Goal: Information Seeking & Learning: Learn about a topic

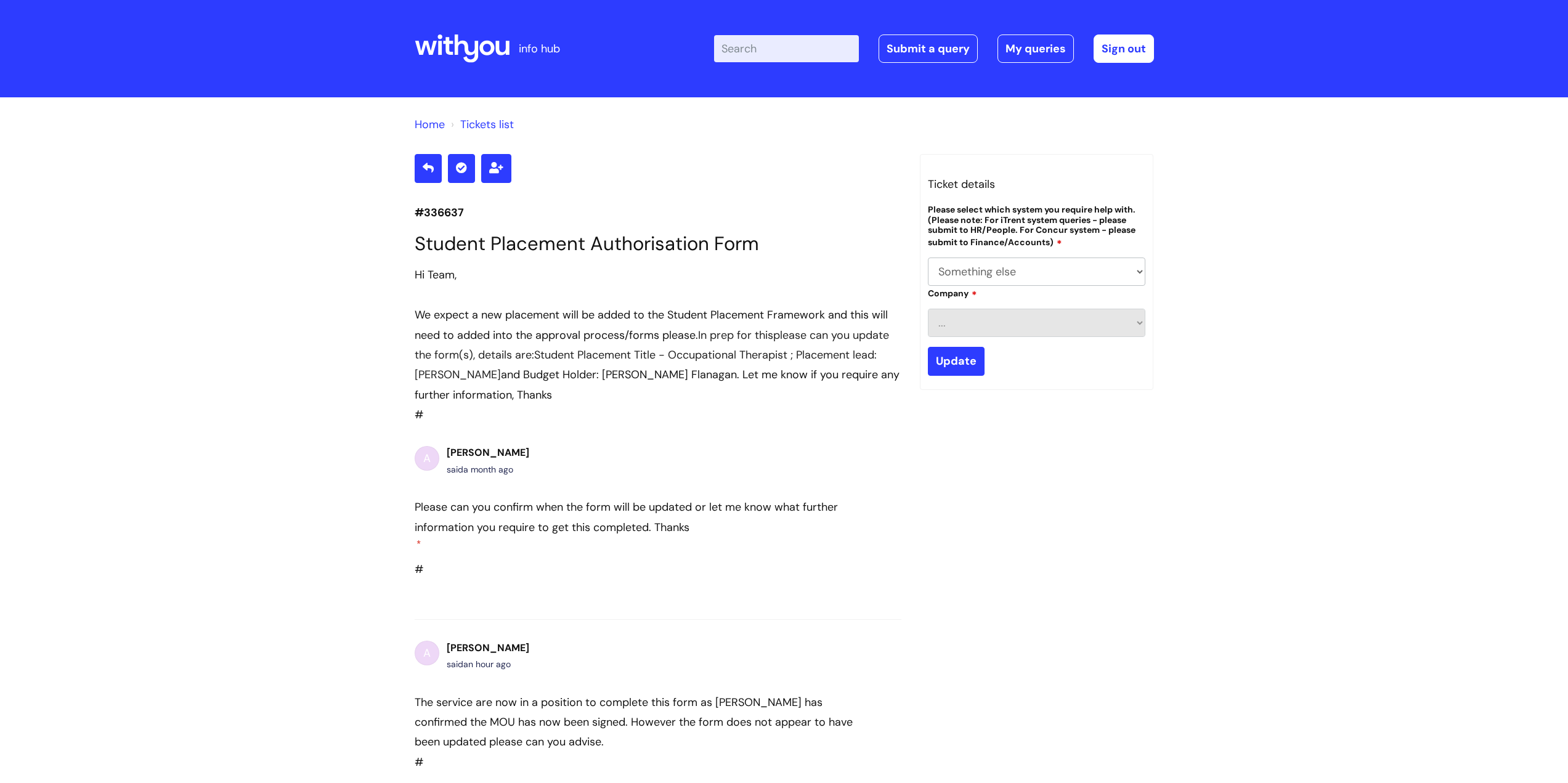
select select "Something else"
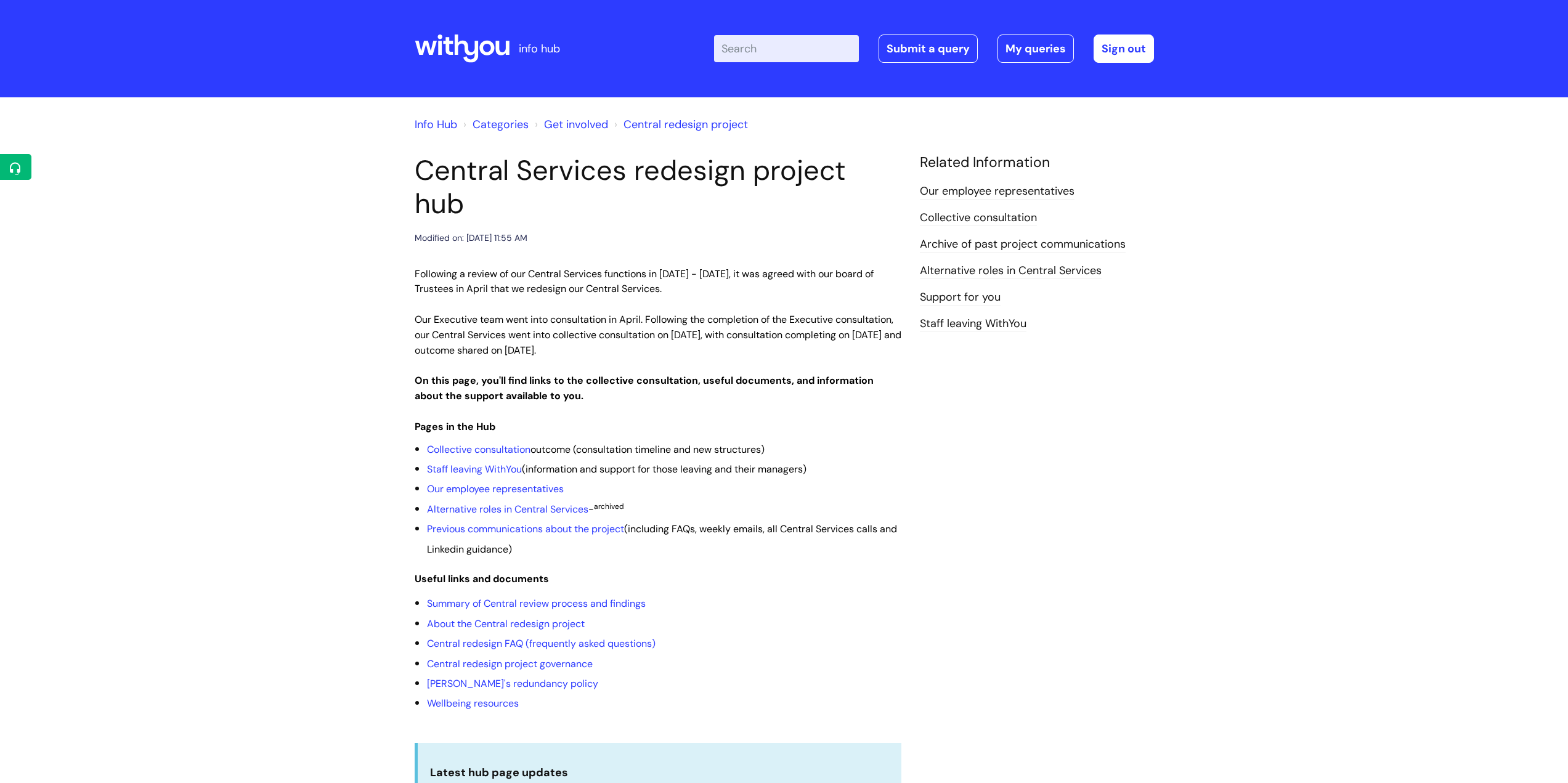
click at [801, 41] on input "Enter your search term here..." at bounding box center [787, 48] width 145 height 27
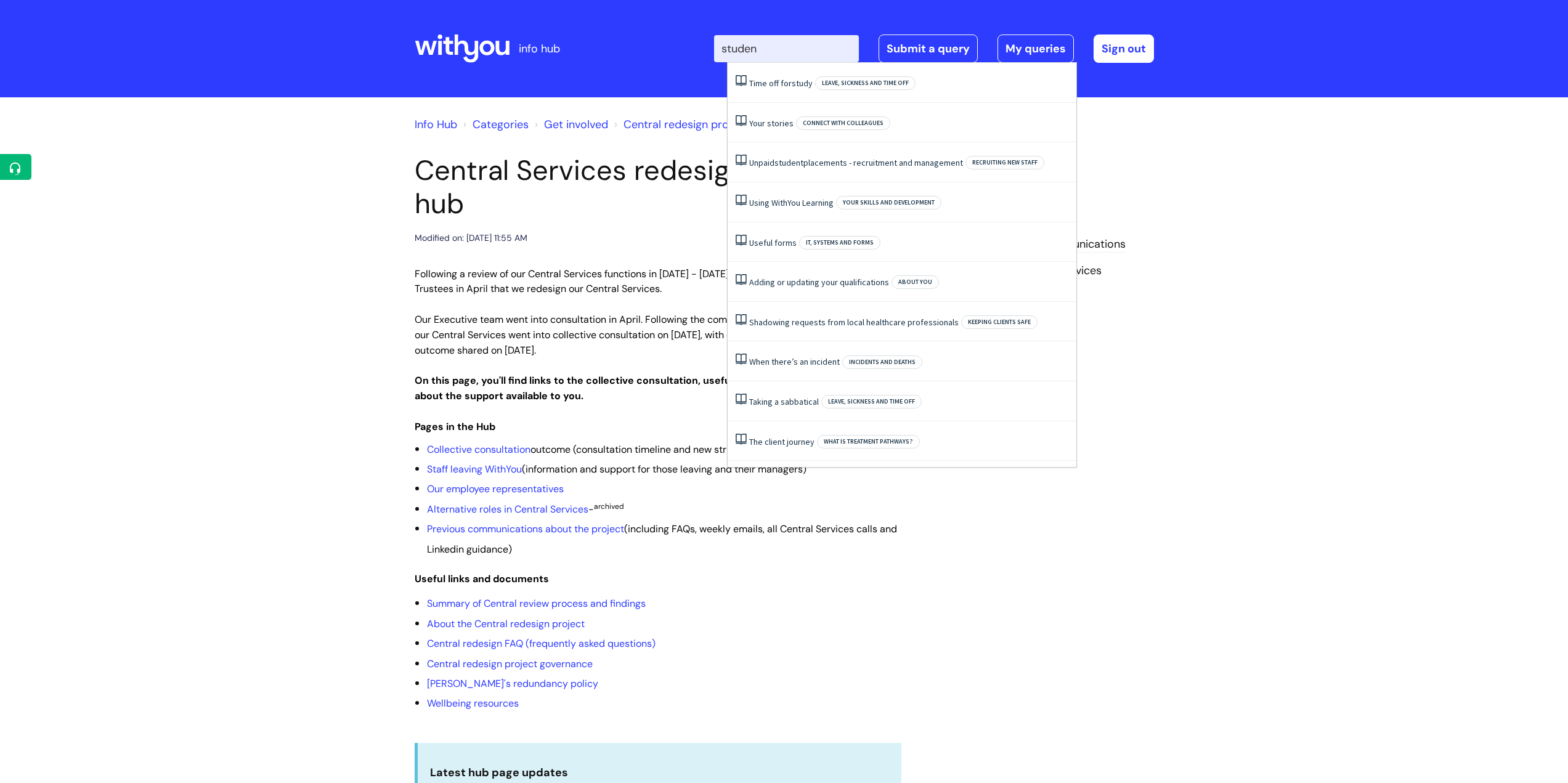
type input "student"
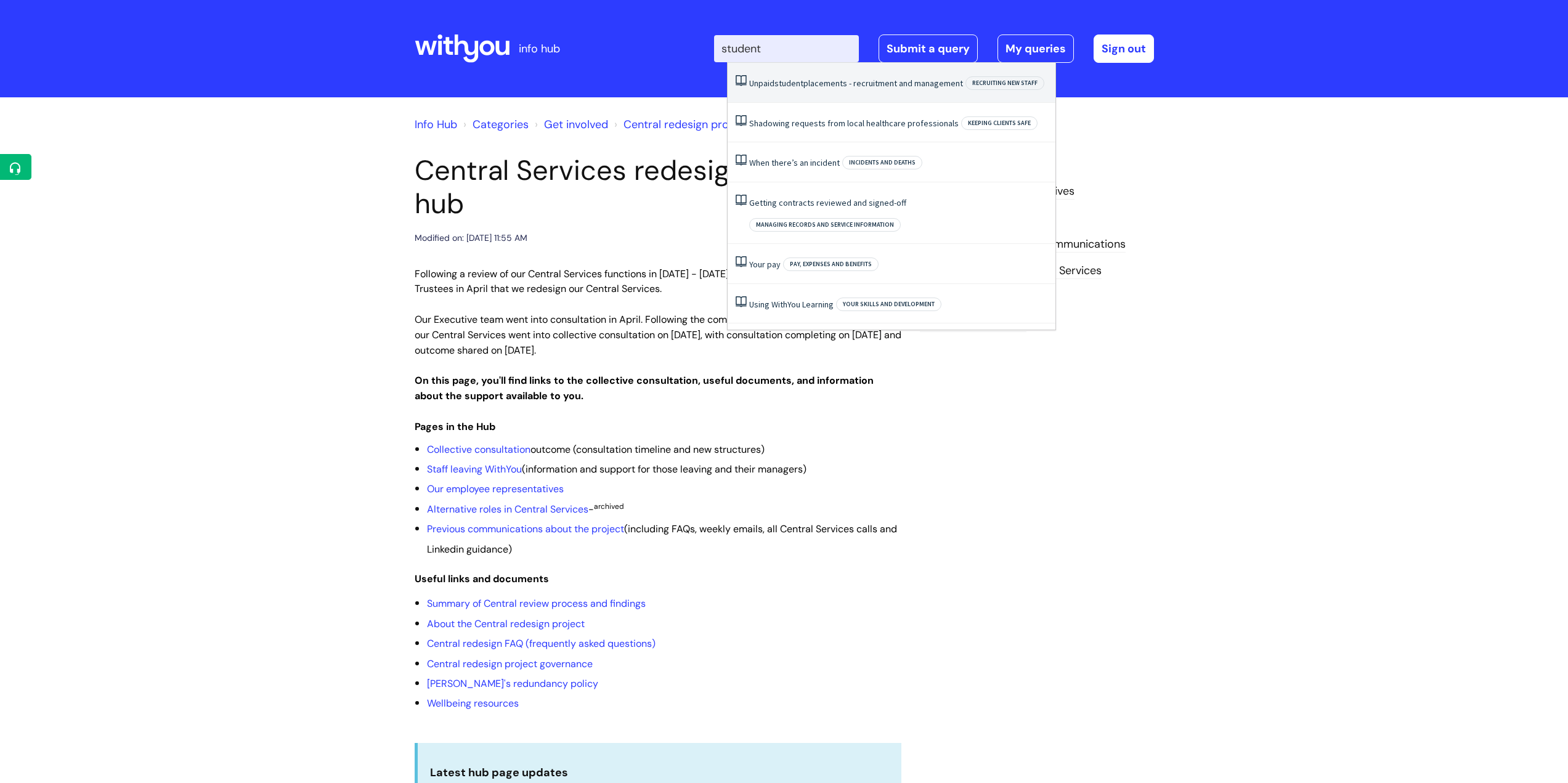
click at [826, 76] on li "Unpaid student placements - recruitment and management Recruiting new staff" at bounding box center [891, 83] width 328 height 40
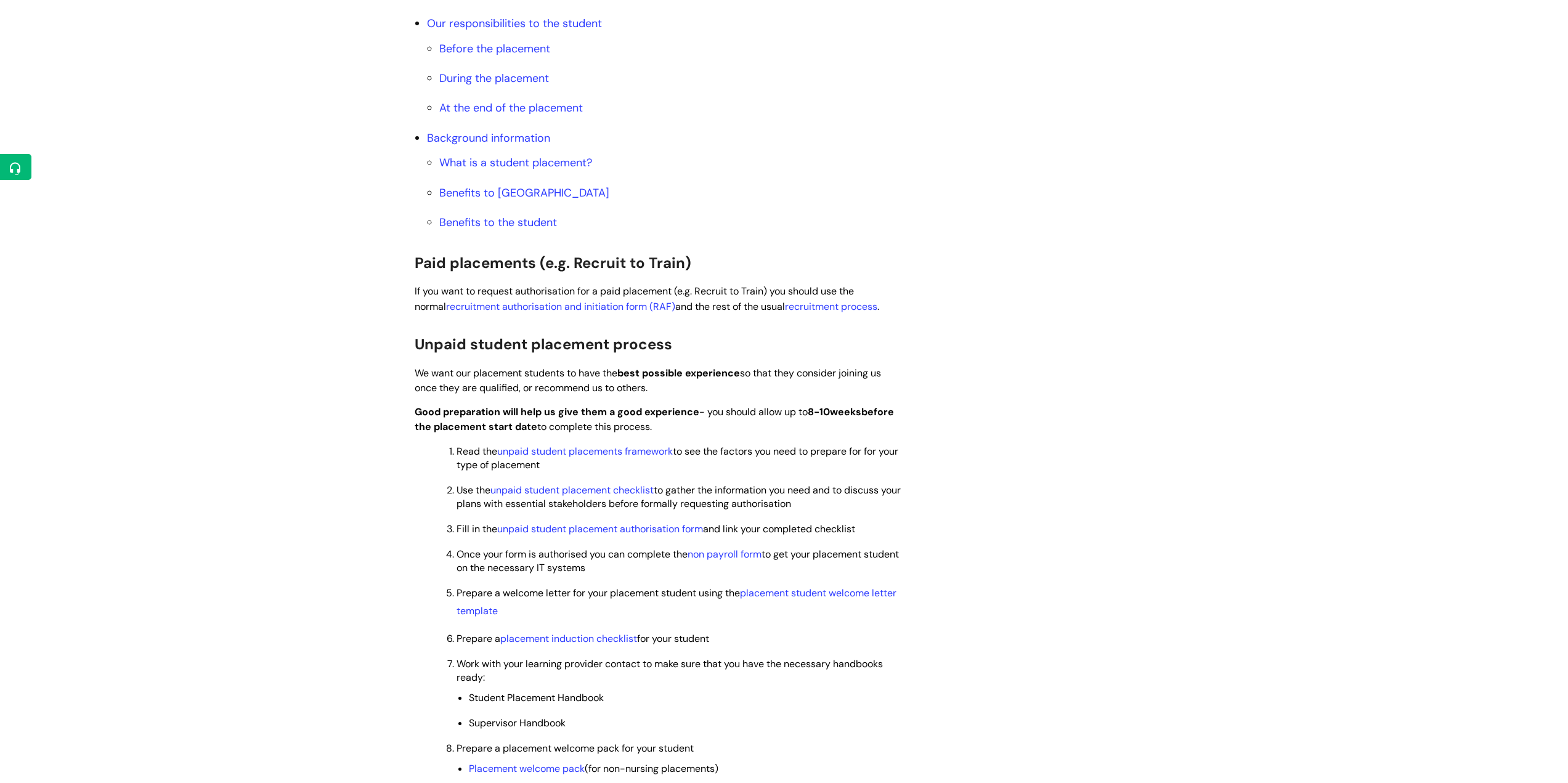
scroll to position [616, 0]
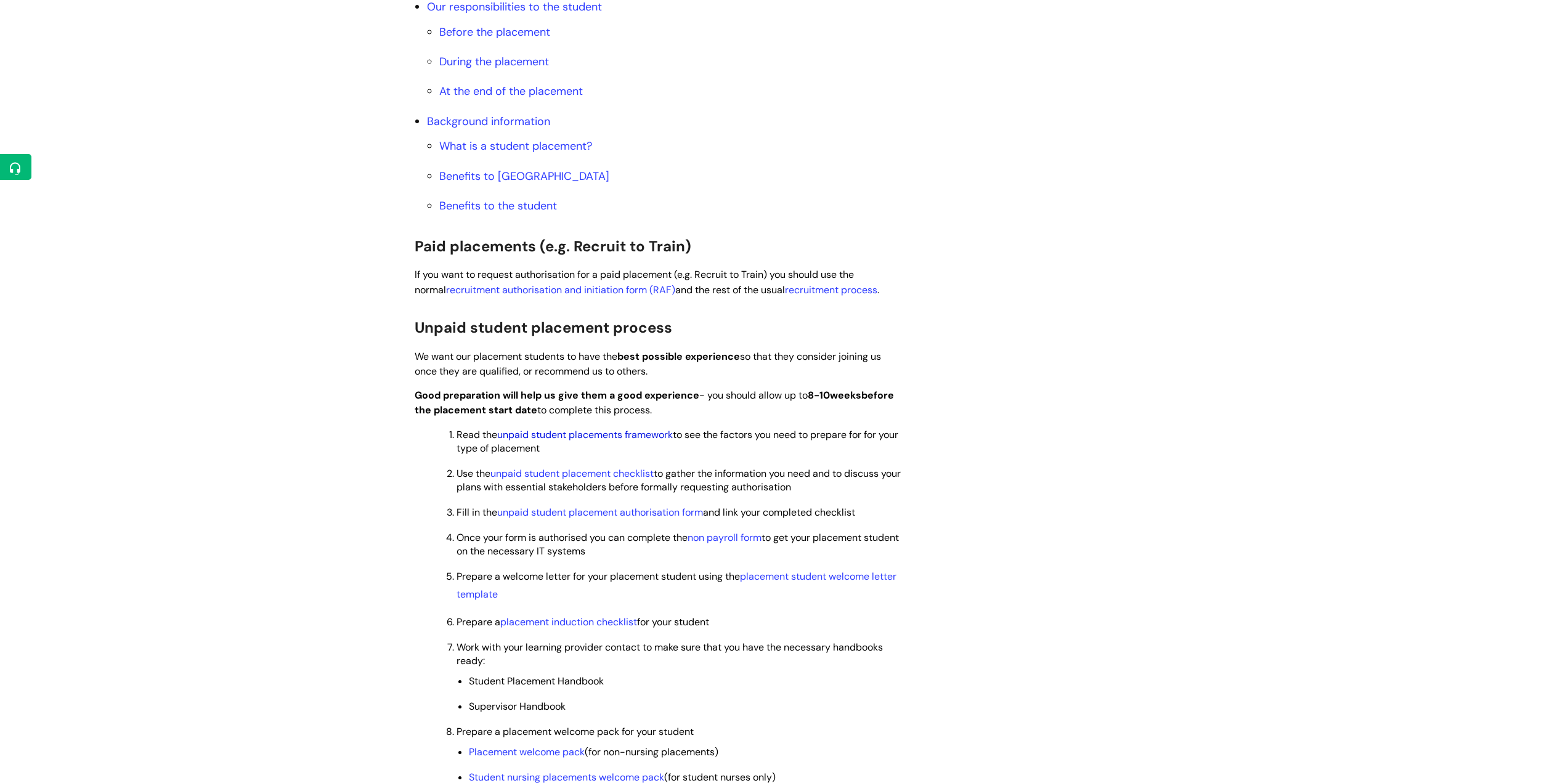
click at [592, 433] on link "unpaid student placements framework" at bounding box center [585, 434] width 176 height 13
